Goal: Task Accomplishment & Management: Manage account settings

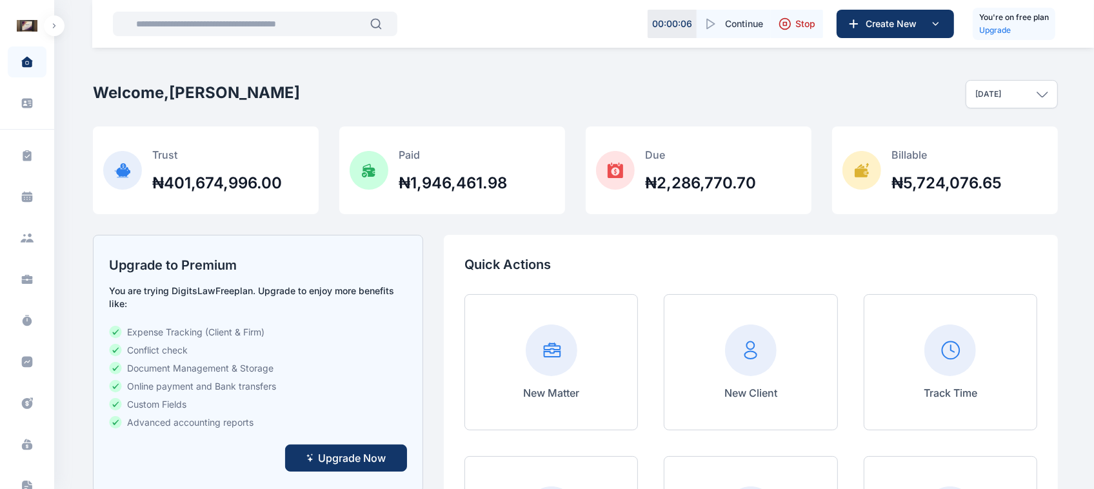
click at [55, 31] on button "button" at bounding box center [54, 25] width 21 height 21
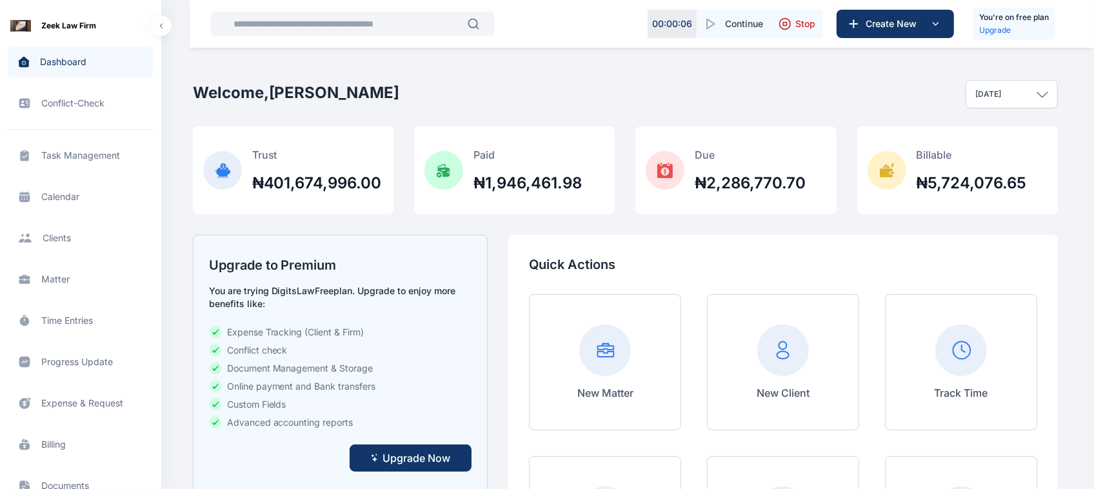
click at [75, 325] on span "Time Entries time entries time entries" at bounding box center [81, 320] width 146 height 31
